Goal: Information Seeking & Learning: Learn about a topic

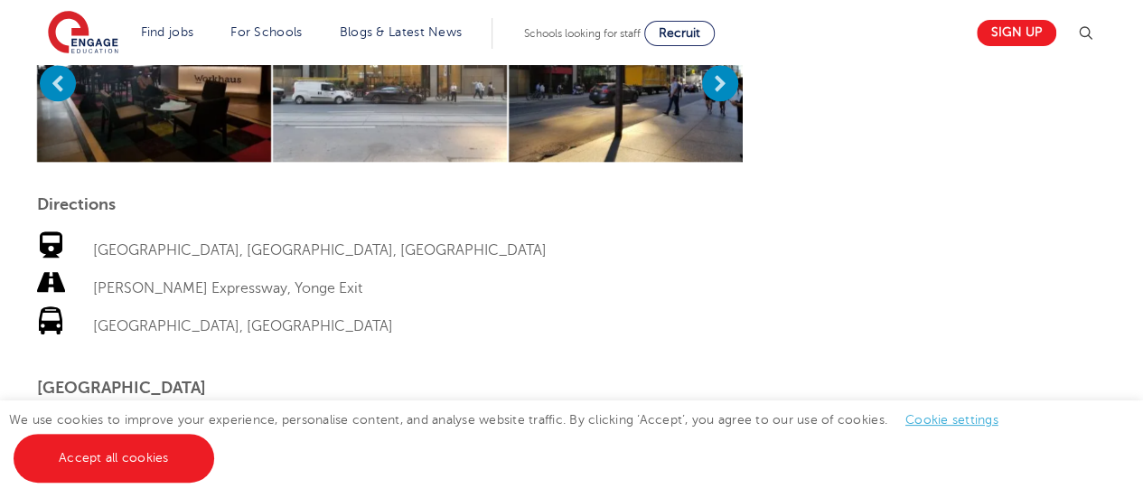
scroll to position [870, 0]
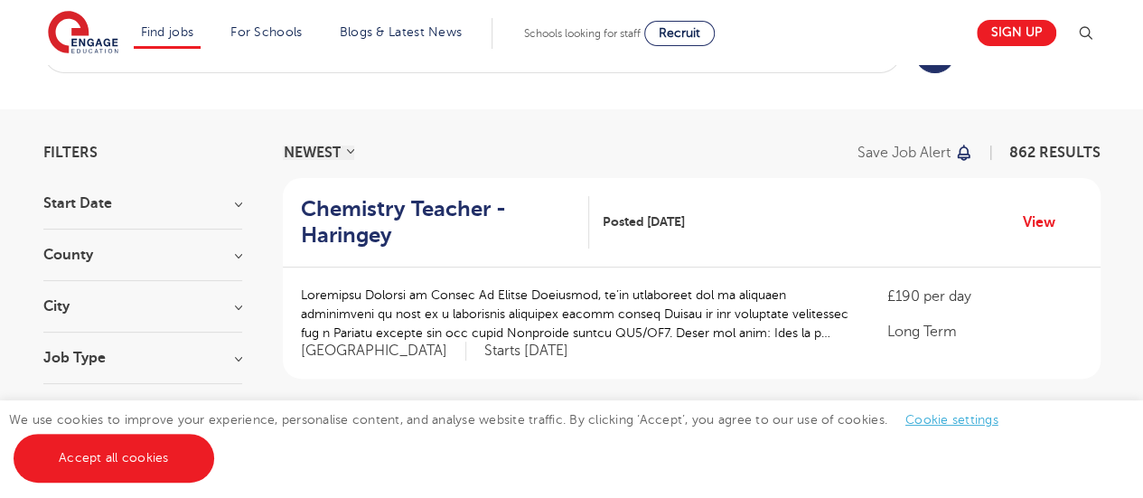
scroll to position [69, 0]
click at [230, 305] on h3 "City" at bounding box center [142, 307] width 199 height 14
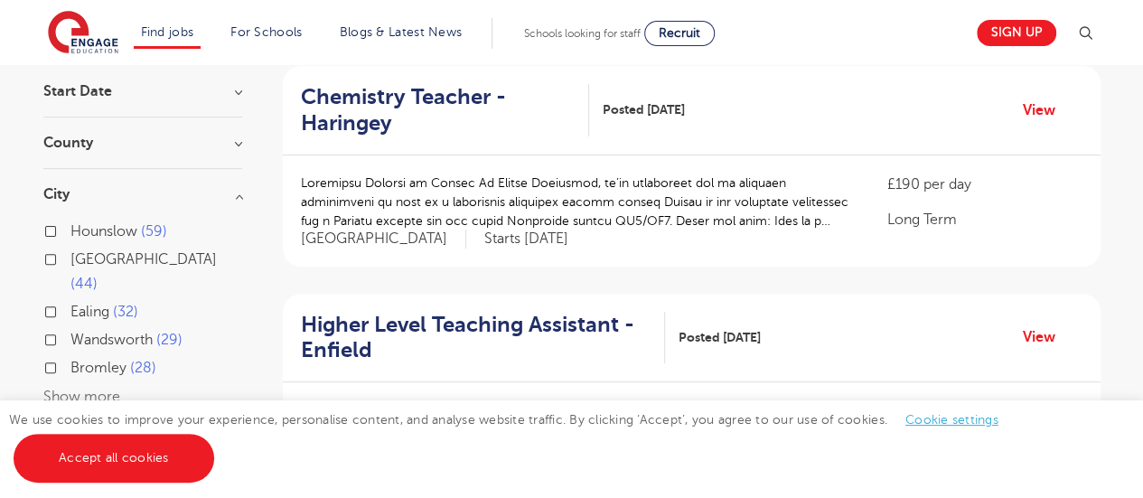
scroll to position [181, 0]
click at [235, 201] on h3 "City" at bounding box center [142, 195] width 199 height 14
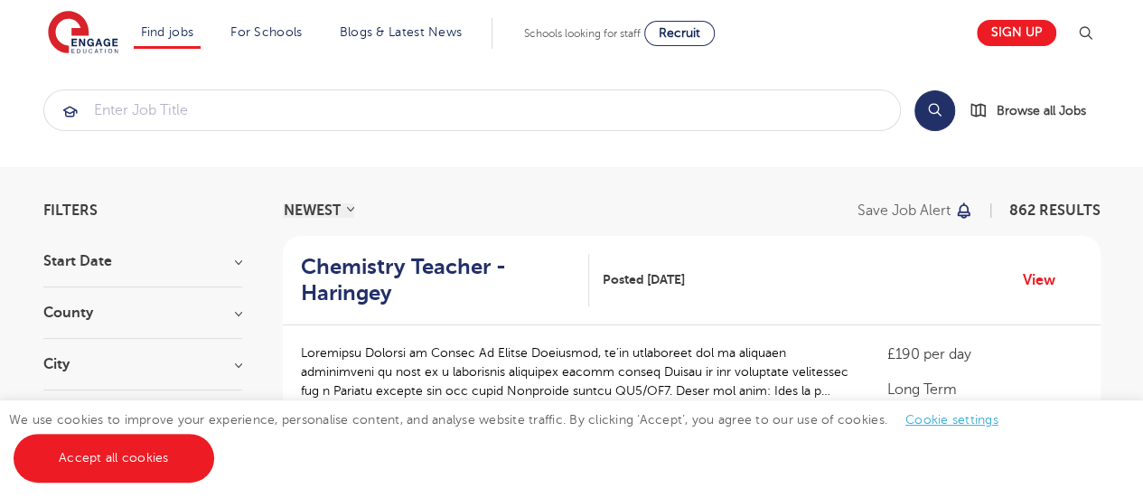
scroll to position [11, 0]
click at [975, 111] on link "Browse all Jobs" at bounding box center [1035, 111] width 131 height 21
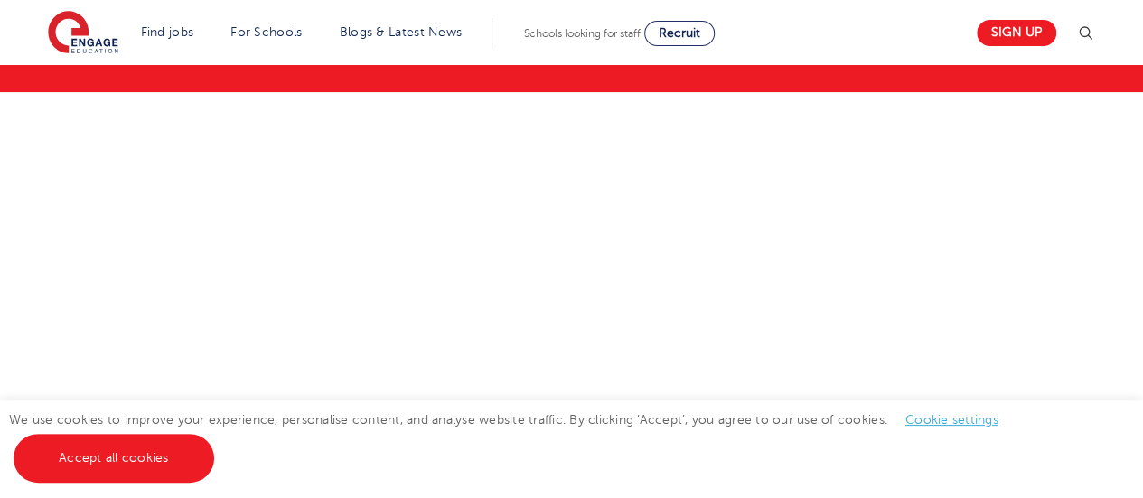
scroll to position [183, 0]
